Goal: Transaction & Acquisition: Book appointment/travel/reservation

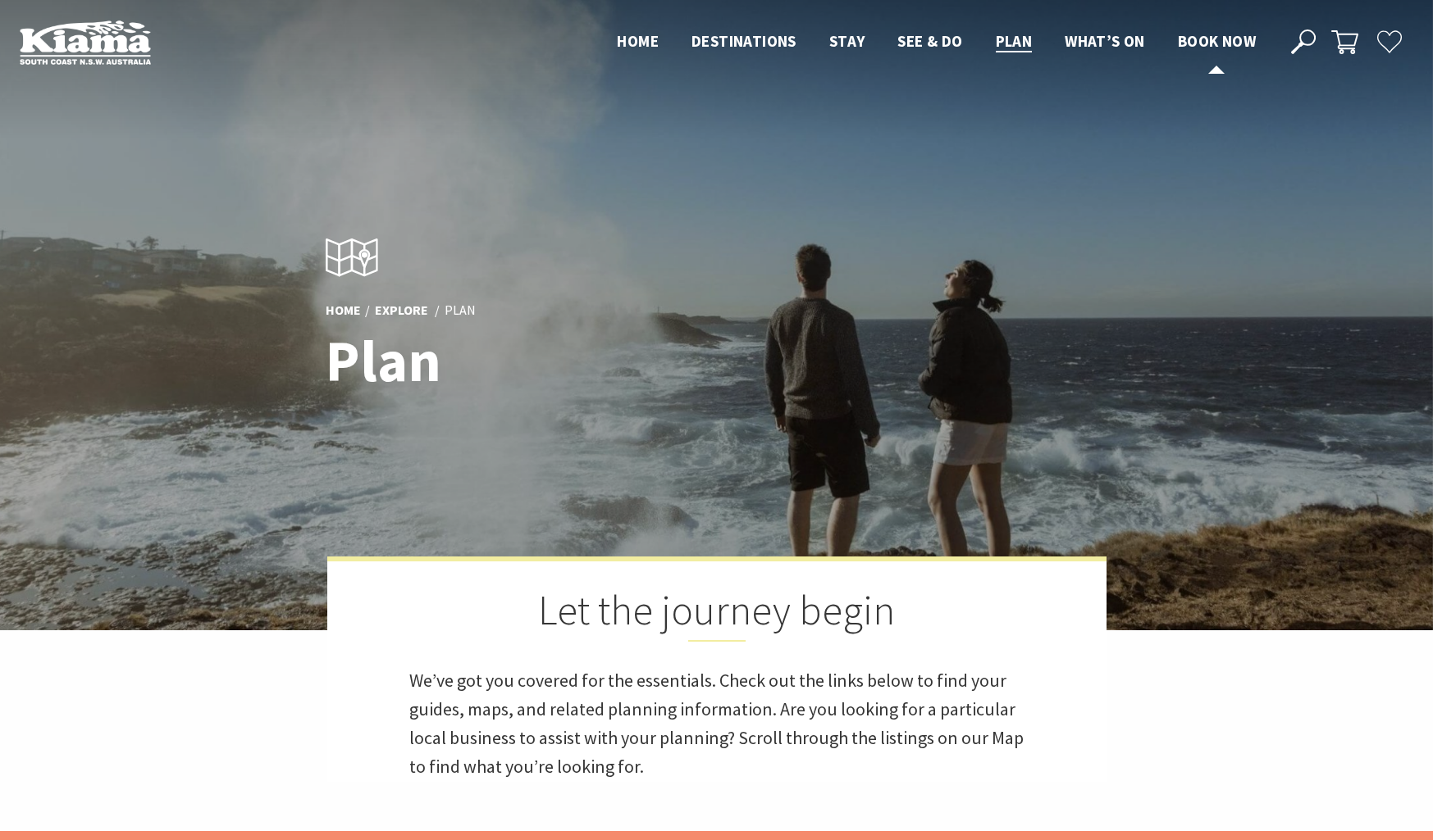
click at [1225, 39] on span "Book now" at bounding box center [1216, 41] width 78 height 19
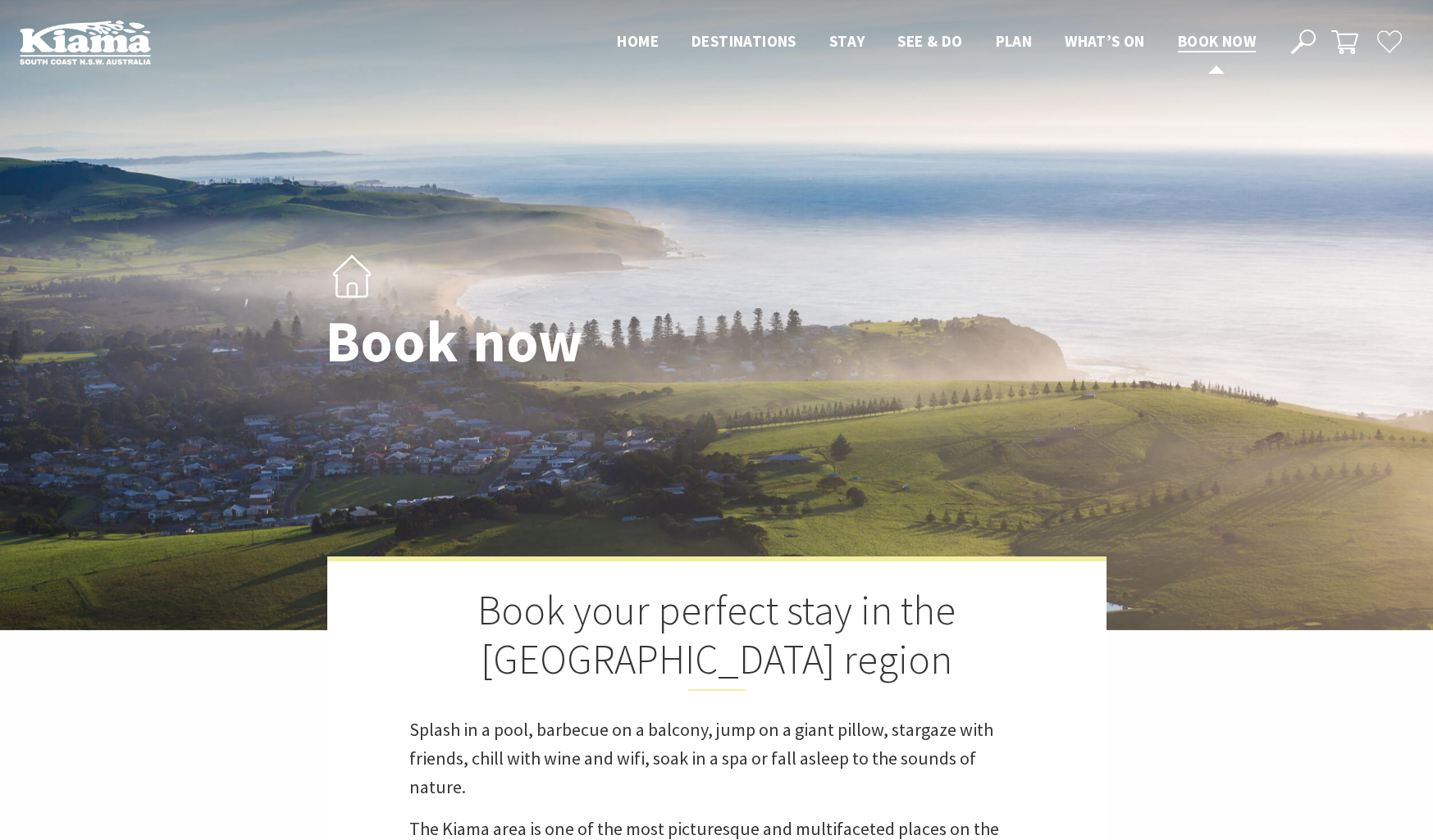
select select "3"
select select "2"
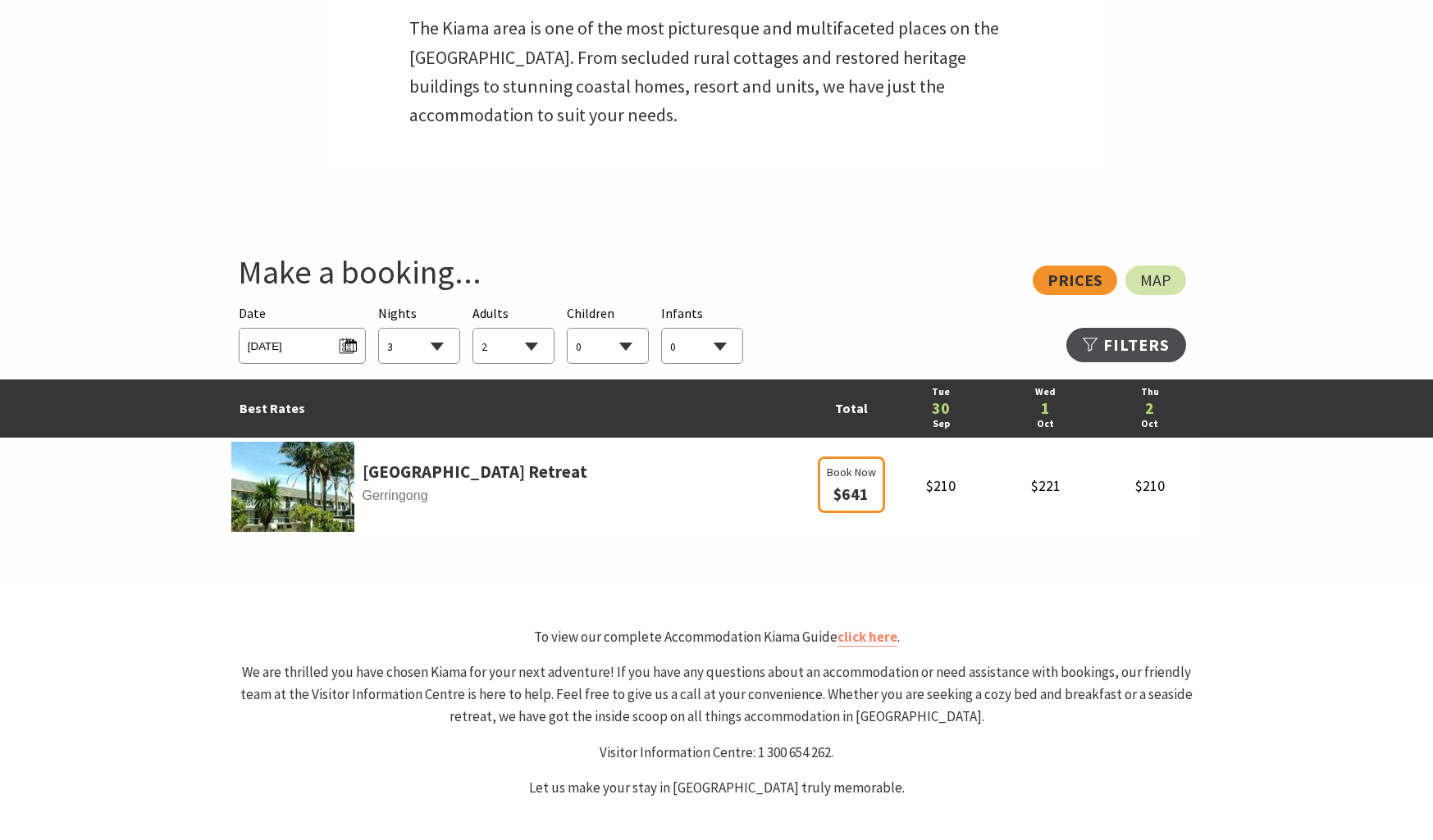
scroll to position [799, 0]
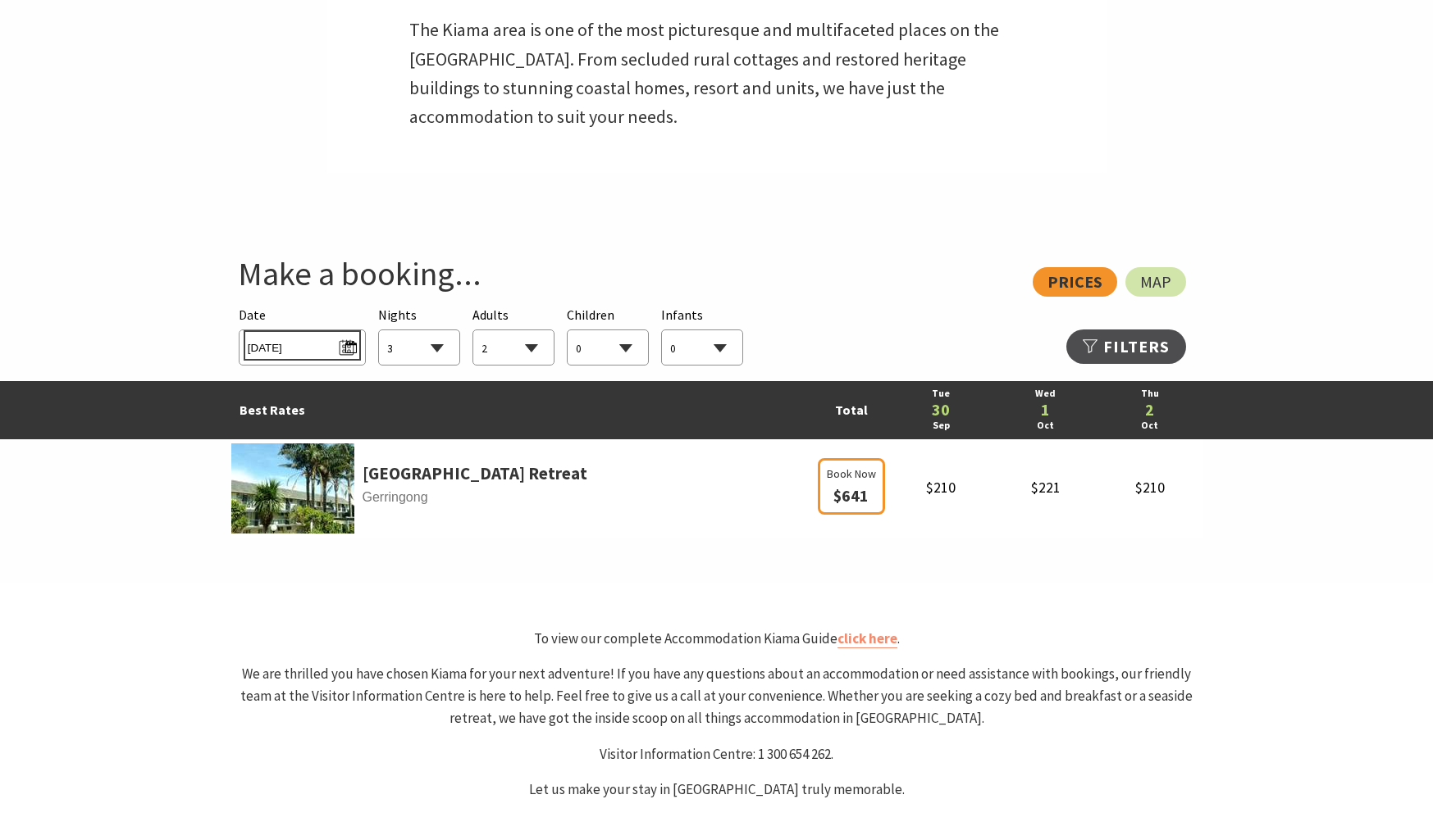
click at [298, 344] on span "Tue 30/09/2025" at bounding box center [302, 345] width 109 height 22
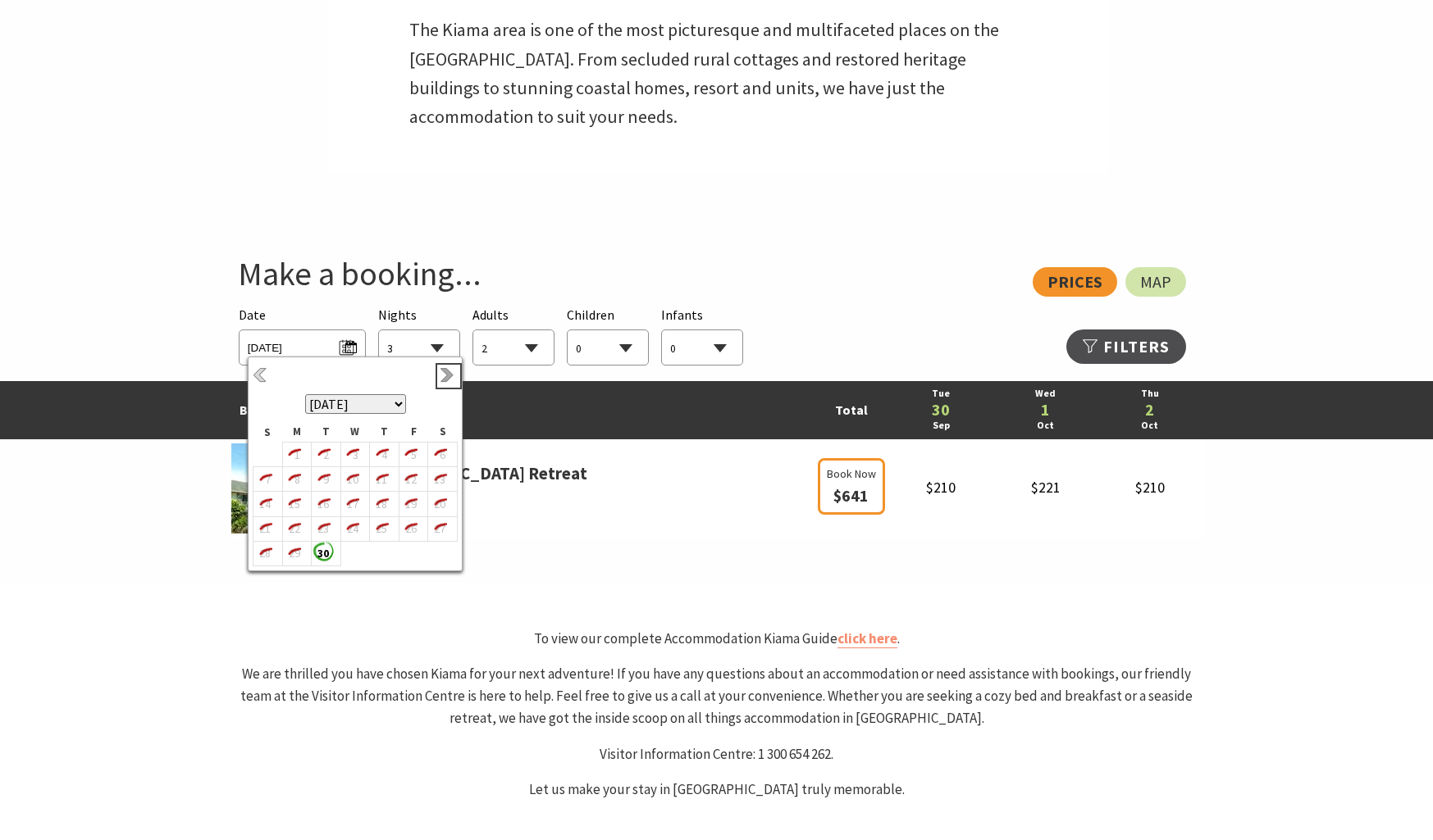
click at [440, 373] on link "Next" at bounding box center [449, 377] width 18 height 18
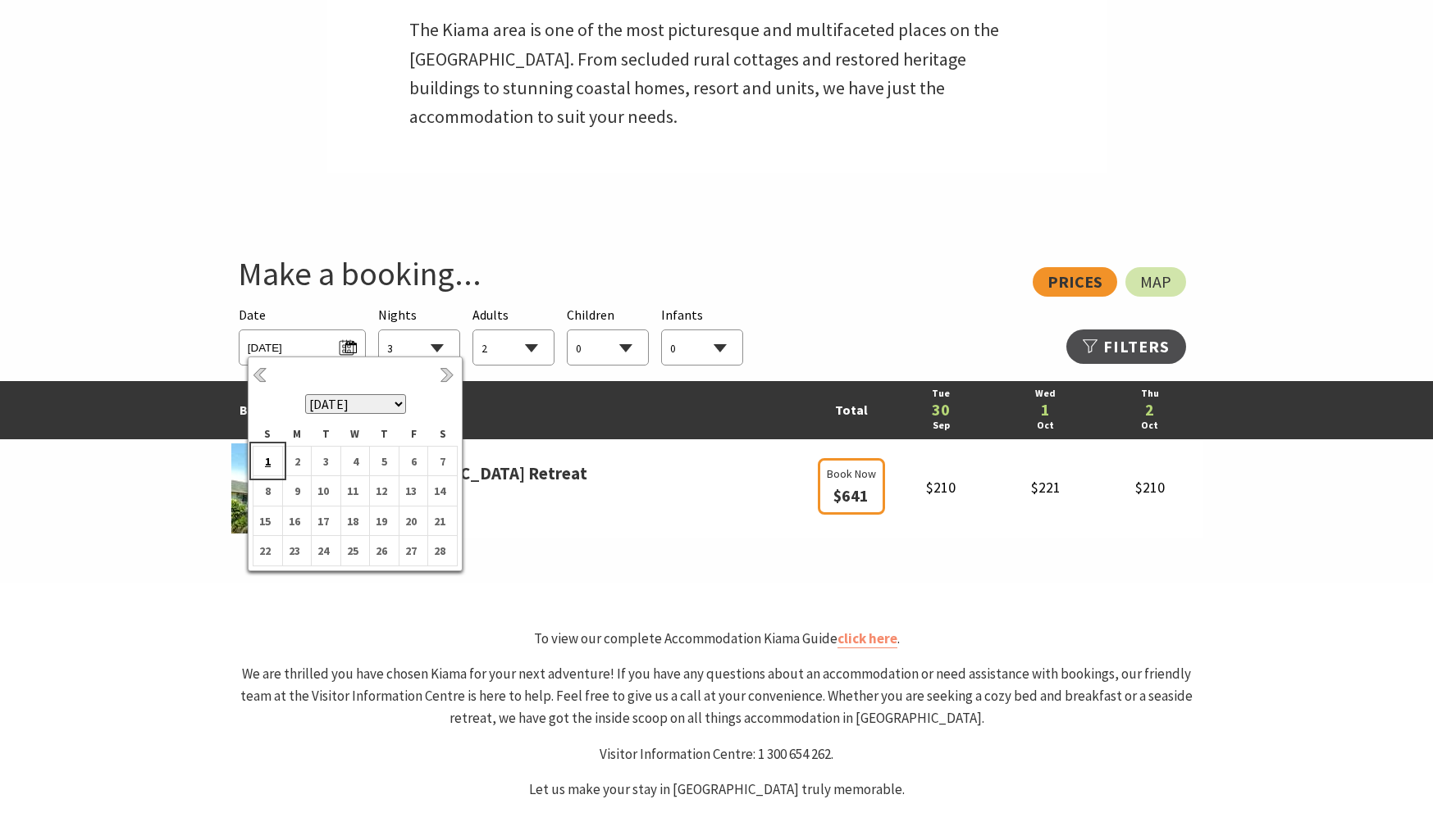
click at [272, 467] on b "1" at bounding box center [263, 461] width 21 height 21
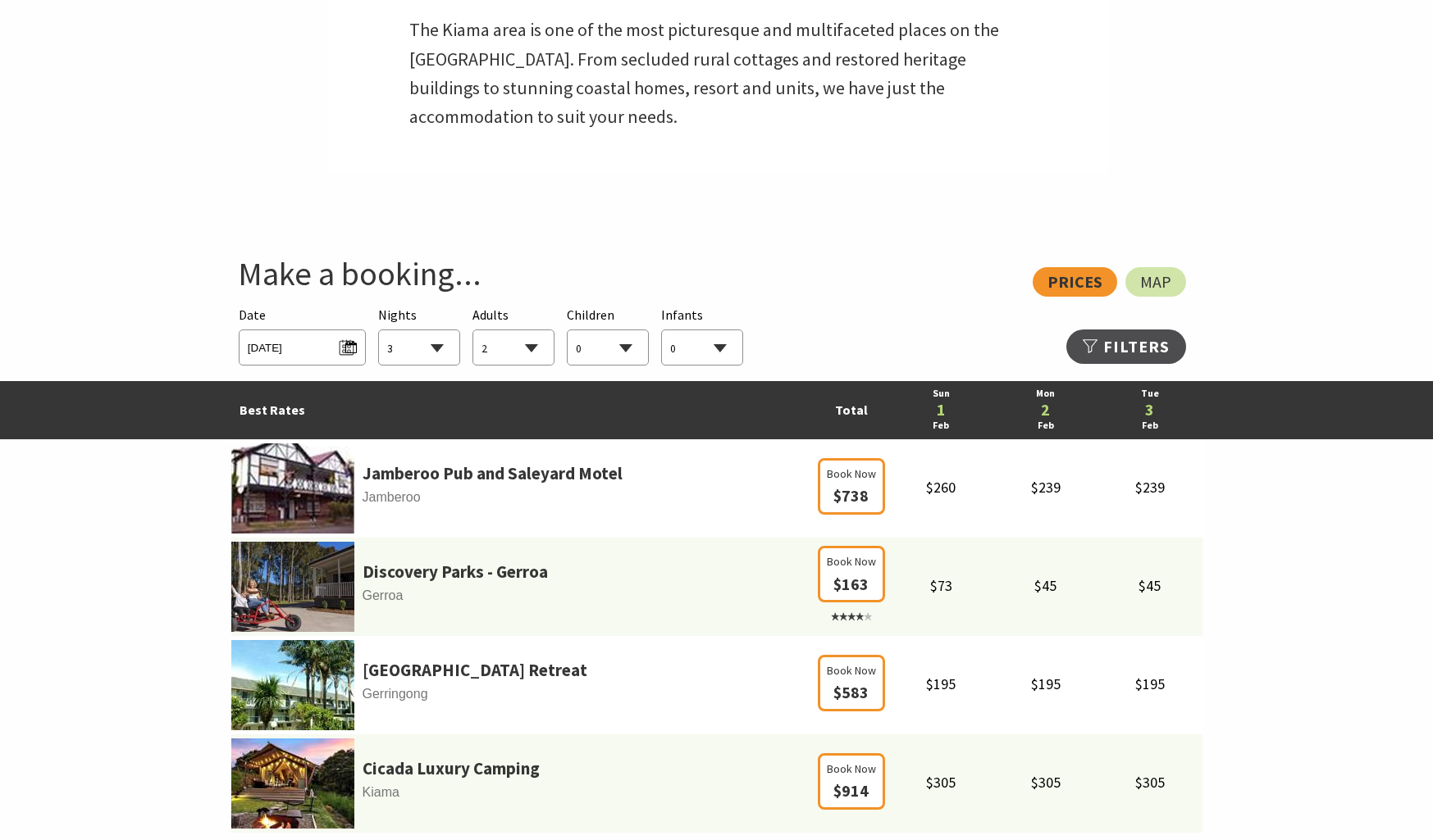
click at [436, 348] on select "1 2 3 4 5 6 7 8 9 10 11 12 13 14 15 16 17 18 19 20 21 22 23 24 25 26 27 28 29 30" at bounding box center [418, 348] width 80 height 36
select select "4"
click at [379, 330] on select "1 2 3 4 5 6 7 8 9 10 11 12 13 14 15 16 17 18 19 20 21 22 23 24 25 26 27 28 29 30" at bounding box center [418, 348] width 80 height 36
click at [533, 348] on select "0 1 2 3 4 5 6 7 8 9 10 11 12 13 14 15 16 17 18 19 20 21 22 23 24 25 26 27 28 29…" at bounding box center [512, 348] width 80 height 36
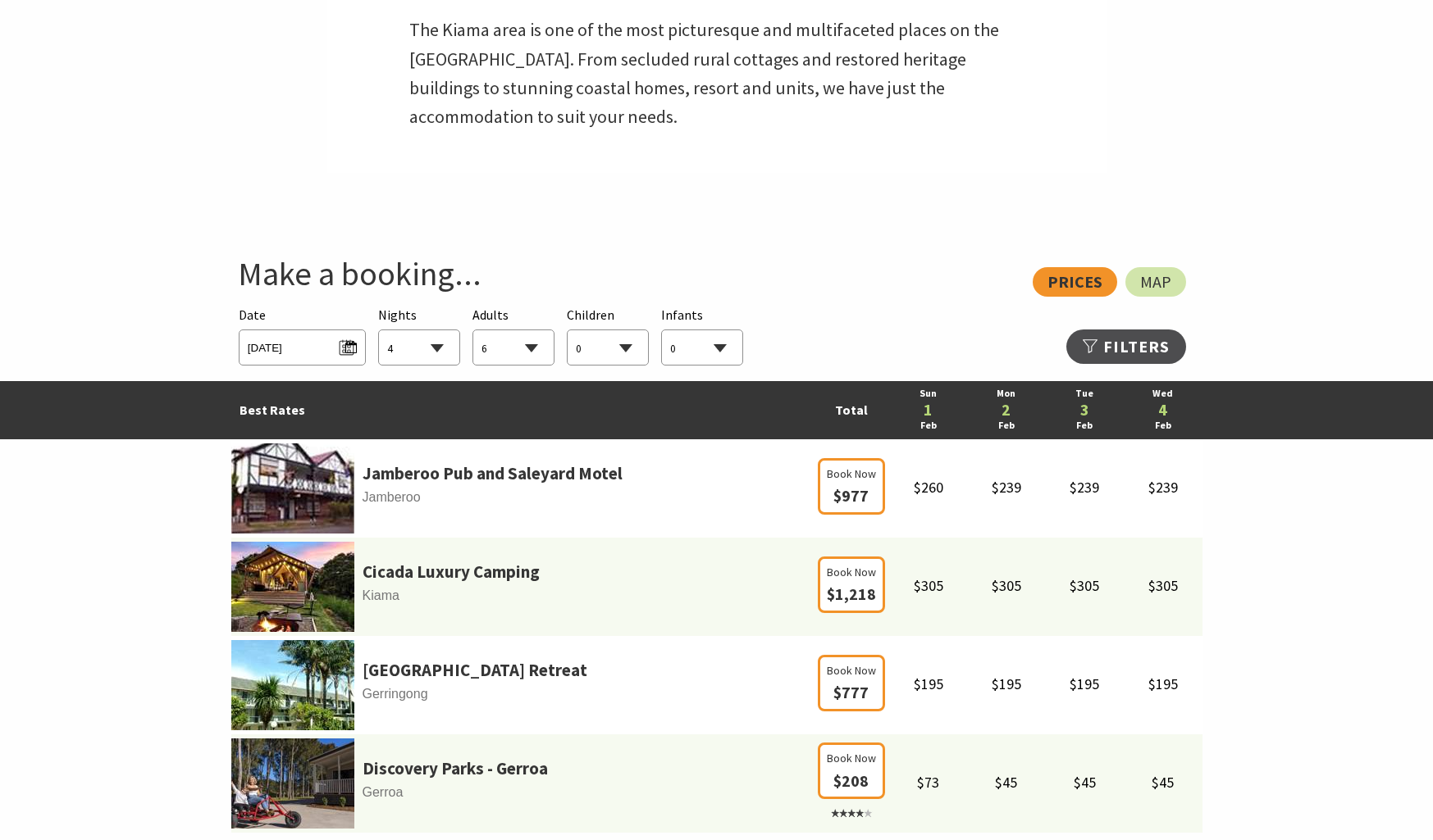
click at [473, 330] on select "0 1 2 3 4 5 6 7 8 9 10 11 12 13 14 15 16 17 18 19 20 21 22 23 24 25 26 27 28 29…" at bounding box center [512, 348] width 80 height 36
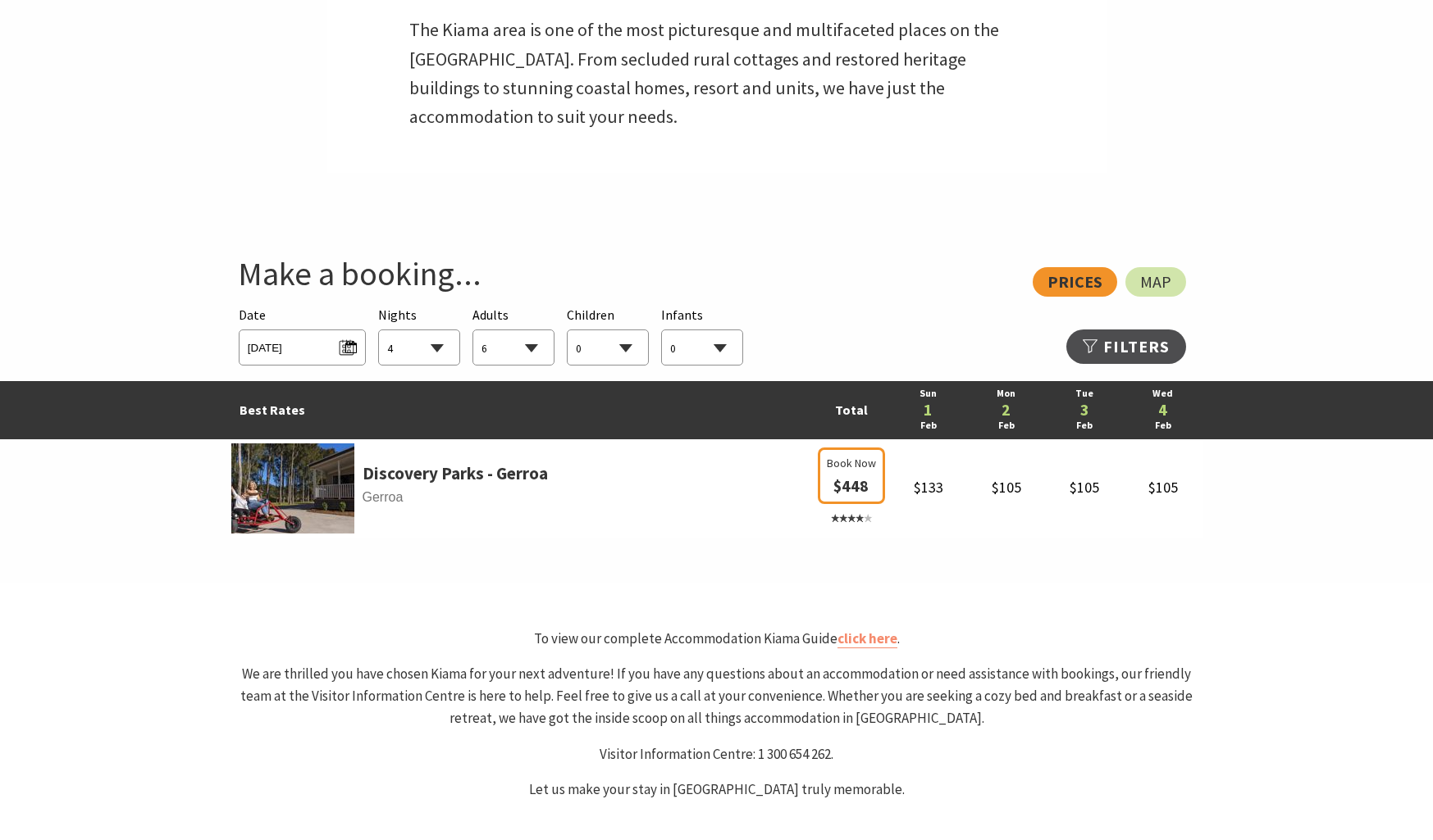
click at [531, 348] on select "0 1 2 3 4 5 6 7 8 9 10 11 12 13 14 15 16 17 18 19 20 21 22 23 24 25 26 27 28 29…" at bounding box center [512, 348] width 80 height 36
select select "4"
click at [473, 330] on select "0 1 2 3 4 5 6 7 8 9 10 11 12 13 14 15 16 17 18 19 20 21 22 23 24 25 26 27 28 29…" at bounding box center [512, 348] width 80 height 36
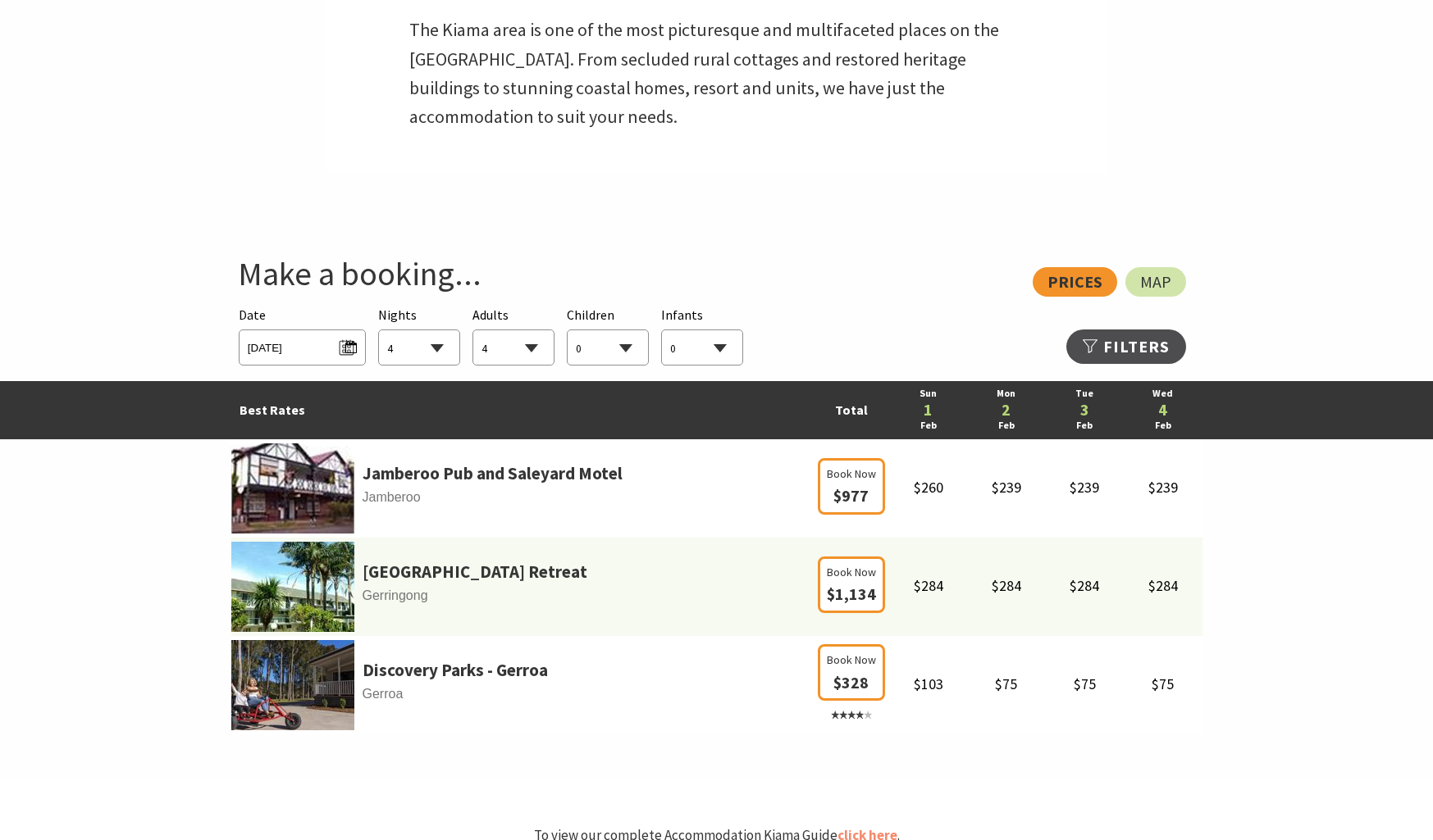
select select "4"
